Goal: Task Accomplishment & Management: Use online tool/utility

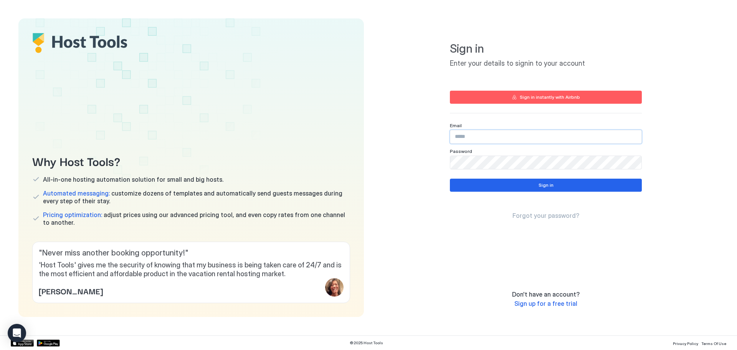
paste input "**********"
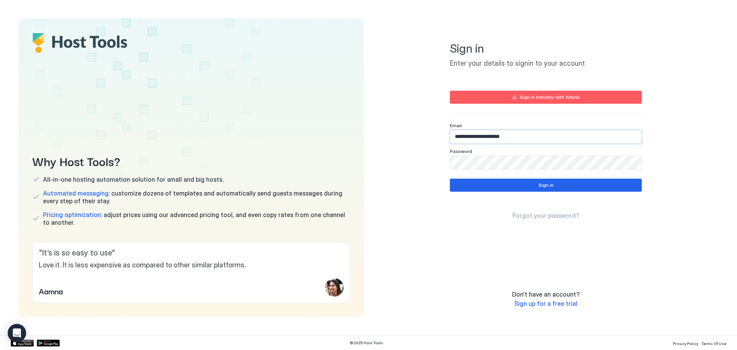
type input "**********"
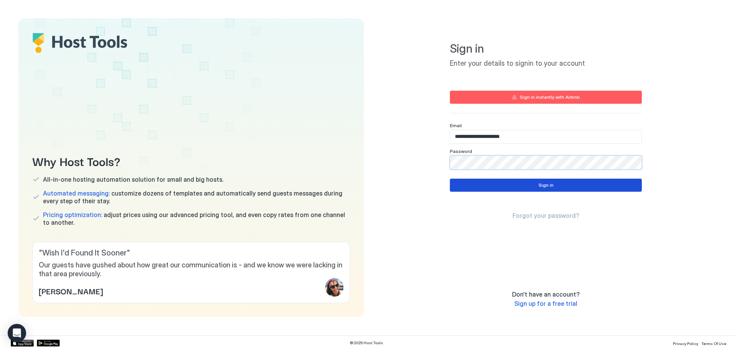
click at [477, 184] on button "Sign in" at bounding box center [546, 184] width 192 height 13
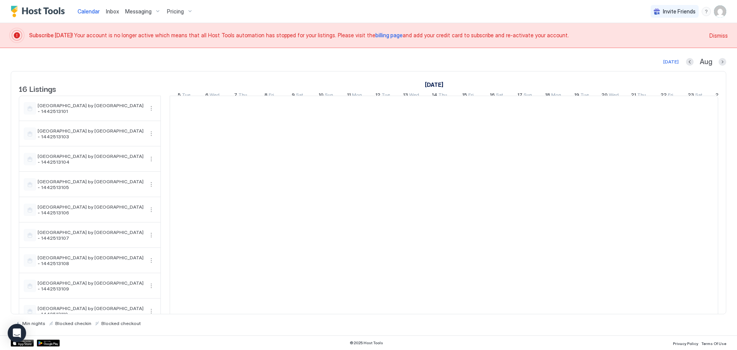
scroll to position [0, 426]
drag, startPoint x: 261, startPoint y: 72, endPoint x: 275, endPoint y: 75, distance: 14.2
click at [261, 72] on div "August 2025 September 2025 October 2025 5 Tue 6 Wed 7 Thu 8 Fri 9 Sat 10 Sun 11…" at bounding box center [17, 86] width 548 height 30
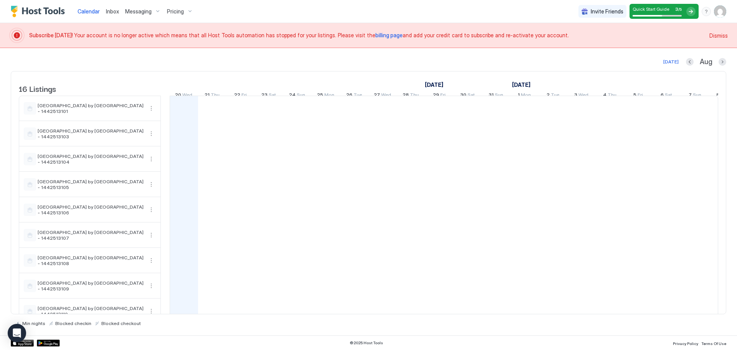
click at [723, 8] on img "User profile" at bounding box center [720, 11] width 12 height 12
click at [483, 65] on div at bounding box center [368, 175] width 737 height 350
click at [91, 114] on div "[GEOGRAPHIC_DATA] by [GEOGRAPHIC_DATA] - 1442513101" at bounding box center [84, 108] width 120 height 12
click at [92, 114] on span "[GEOGRAPHIC_DATA] by [GEOGRAPHIC_DATA] - 1442513101" at bounding box center [91, 108] width 106 height 12
click at [150, 113] on button "More options" at bounding box center [151, 108] width 9 height 9
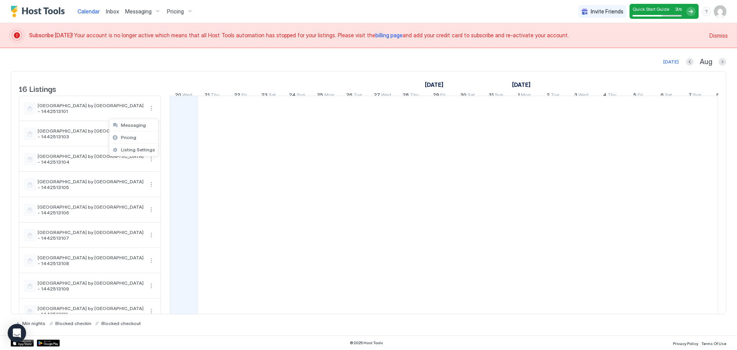
click at [107, 16] on div at bounding box center [368, 175] width 737 height 350
click at [108, 9] on div at bounding box center [368, 175] width 737 height 350
click at [114, 10] on span "Inbox" at bounding box center [112, 11] width 13 height 7
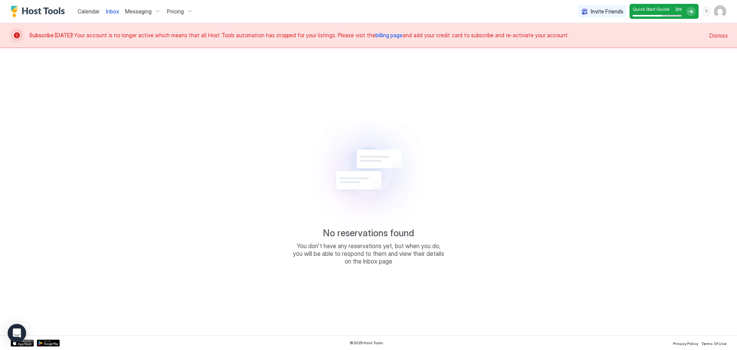
click at [47, 9] on img "Host Tools Logo" at bounding box center [40, 12] width 58 height 12
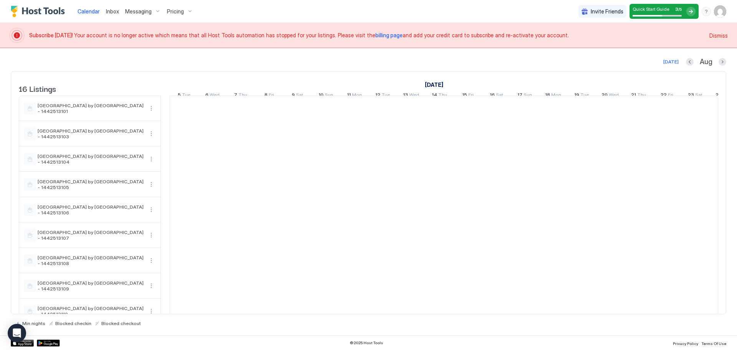
scroll to position [0, 426]
click at [164, 8] on div "Pricing" at bounding box center [180, 11] width 32 height 13
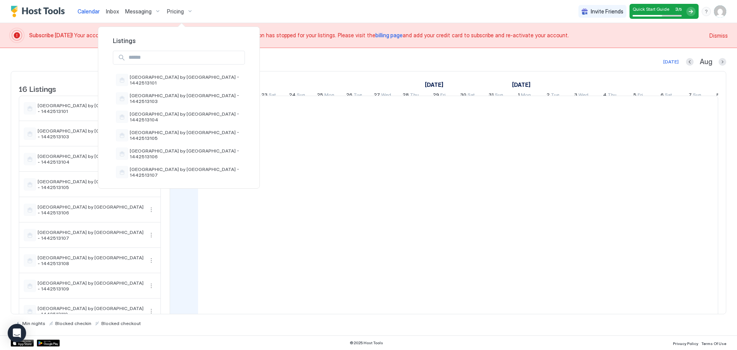
click at [149, 12] on div at bounding box center [368, 175] width 737 height 350
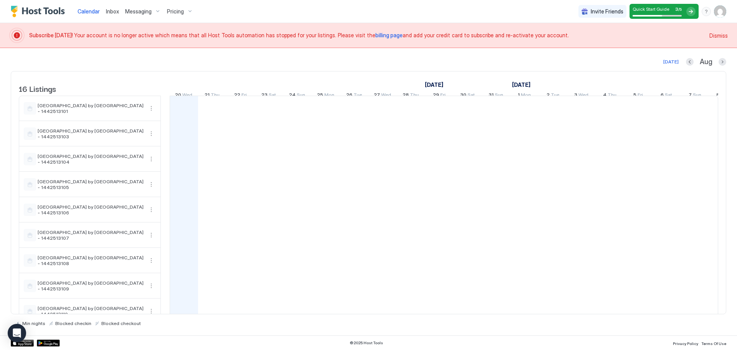
click at [138, 12] on span "Messaging" at bounding box center [138, 11] width 26 height 7
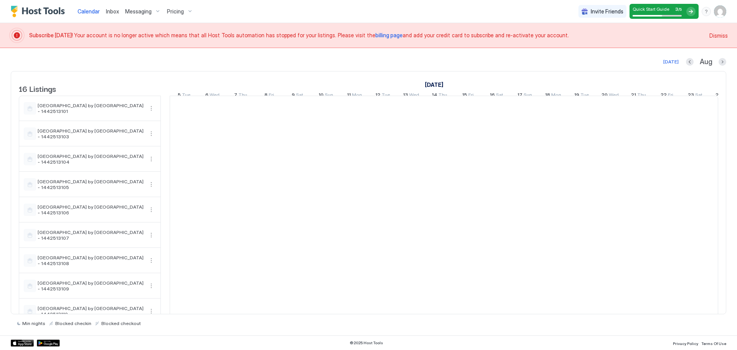
scroll to position [0, 426]
